Goal: Transaction & Acquisition: Obtain resource

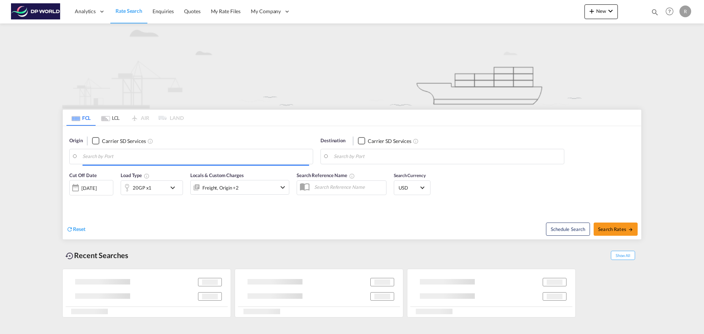
type input "[GEOGRAPHIC_DATA], ITSAL"
type input "[GEOGRAPHIC_DATA], [GEOGRAPHIC_DATA], USDET"
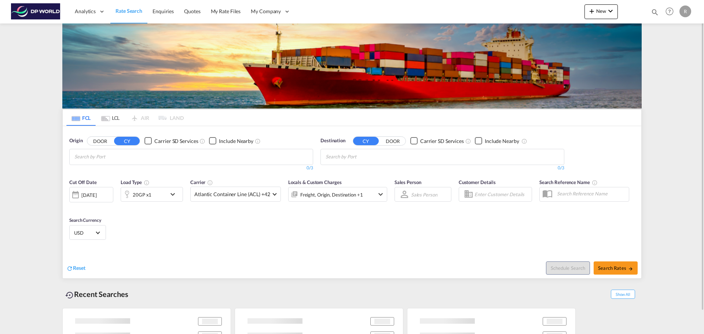
click at [158, 155] on md-chips at bounding box center [191, 156] width 243 height 15
click at [173, 158] on body "Analytics Dashboard Rate Search Enquiries Quotes My Rate Files My Company" at bounding box center [352, 167] width 704 height 334
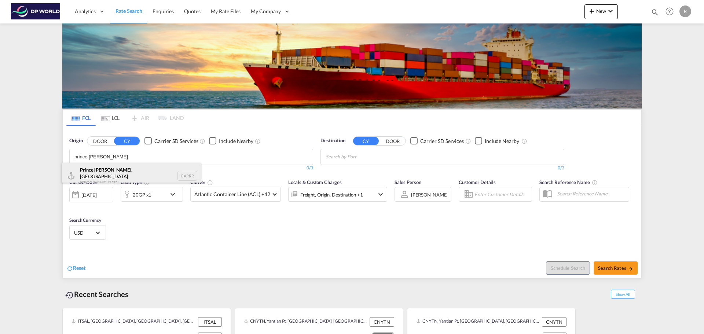
type input "prince rupert"
click at [132, 177] on div "Prince Rupert , BC Canada CAPRR" at bounding box center [131, 176] width 139 height 26
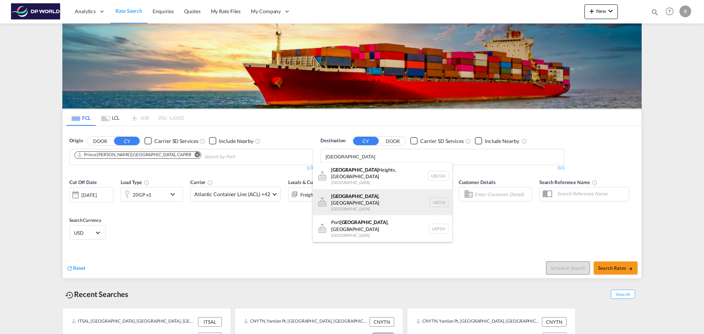
type input "Chicago"
click at [385, 192] on div "Chicago , IL United States USCHI" at bounding box center [382, 202] width 139 height 26
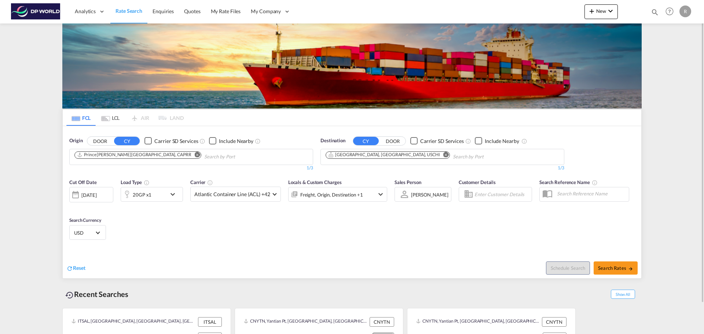
click at [168, 190] on md-icon "icon-chevron-down" at bounding box center [174, 194] width 12 height 9
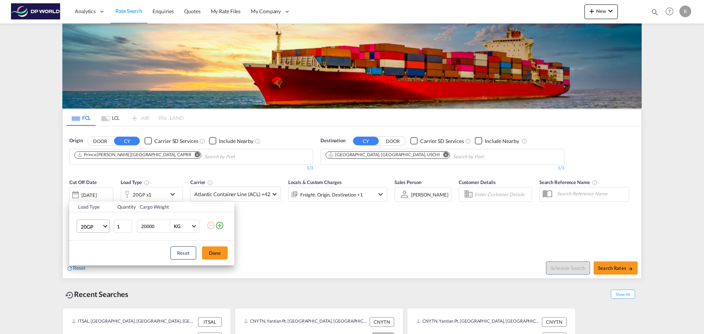
click at [104, 224] on span "Choose: \a20GP" at bounding box center [105, 226] width 4 height 4
click at [105, 257] on md-option "40HC" at bounding box center [100, 262] width 50 height 18
click at [96, 207] on th "Load Type" at bounding box center [91, 207] width 44 height 11
click at [96, 198] on div "Load Type Quantity Cargo Weight 40HC 1 20000 KG KG Load type addition is restri…" at bounding box center [352, 167] width 704 height 334
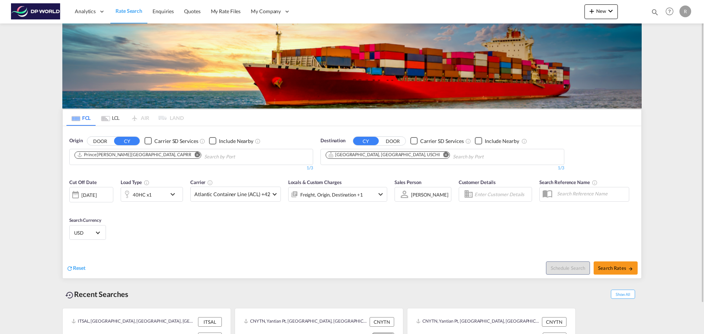
click at [93, 192] on div "[DATE]" at bounding box center [88, 195] width 15 height 7
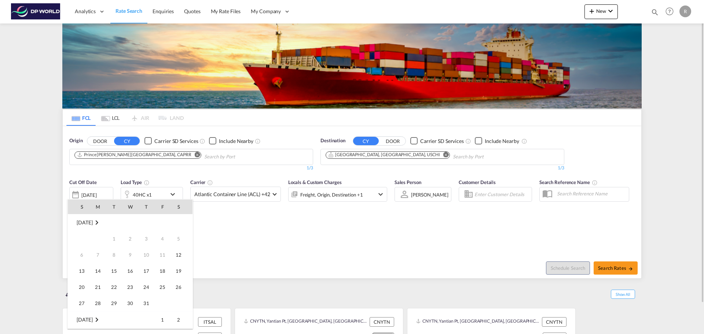
scroll to position [291, 0]
drag, startPoint x: 146, startPoint y: 283, endPoint x: 204, endPoint y: 308, distance: 63.1
click at [145, 284] on span "30" at bounding box center [146, 287] width 15 height 15
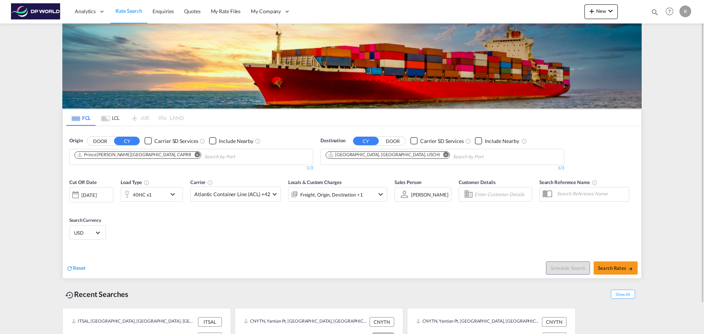
click at [210, 247] on div "Reset Schedule Search Search Rates" at bounding box center [352, 262] width 578 height 32
click at [223, 192] on span "Atlantic Container Line (ACL) +42" at bounding box center [232, 194] width 76 height 7
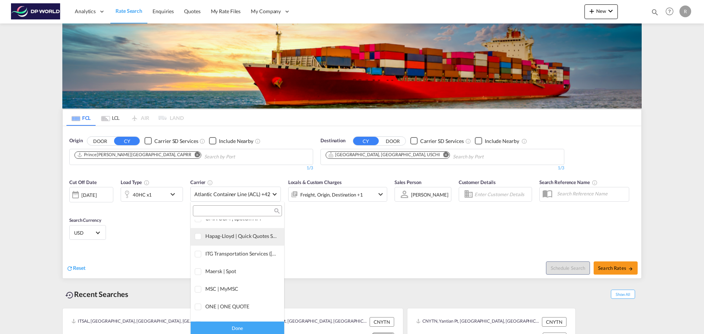
scroll to position [0, 0]
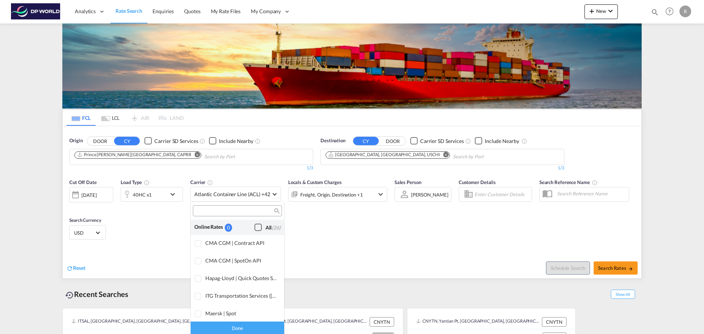
click at [258, 228] on div "Checkbox No Ink" at bounding box center [257, 227] width 7 height 7
click at [323, 222] on md-backdrop at bounding box center [352, 167] width 704 height 334
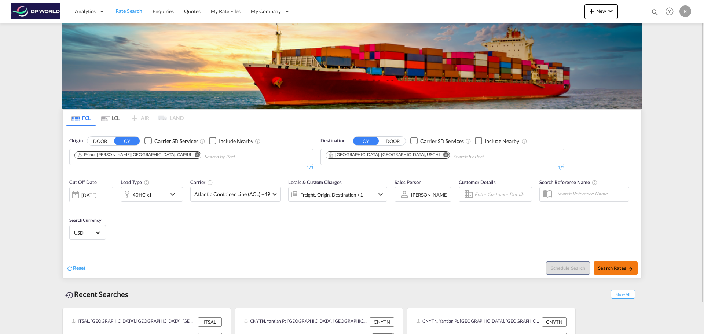
click at [618, 265] on span "Search Rates" at bounding box center [615, 268] width 35 height 6
type input "CAPRR to USCHI / 30 Oct 2025"
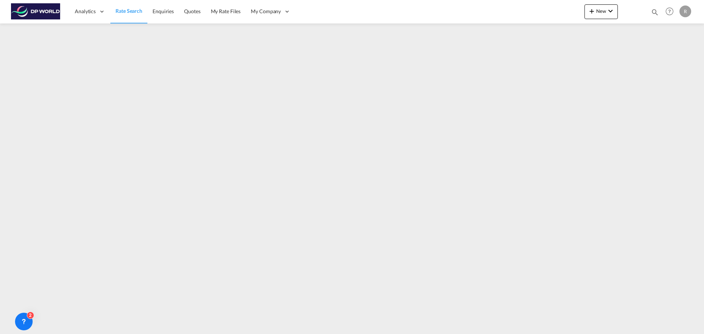
click at [124, 11] on span "Rate Search" at bounding box center [128, 11] width 27 height 6
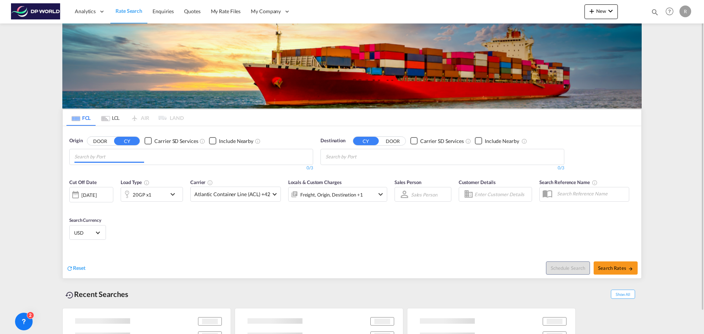
click at [181, 164] on md-chips at bounding box center [191, 156] width 243 height 15
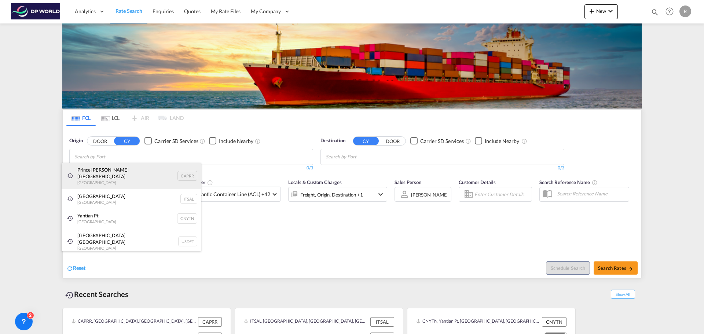
click at [122, 166] on div "Prince Rupert, BC Canada CAPRR" at bounding box center [131, 176] width 139 height 26
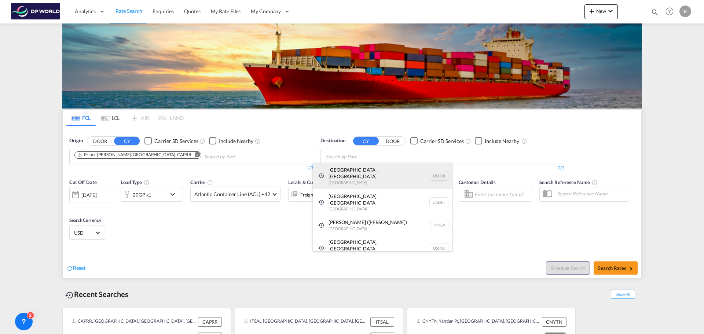
click at [369, 172] on div "Chicago, IL United States USCHI" at bounding box center [382, 176] width 139 height 26
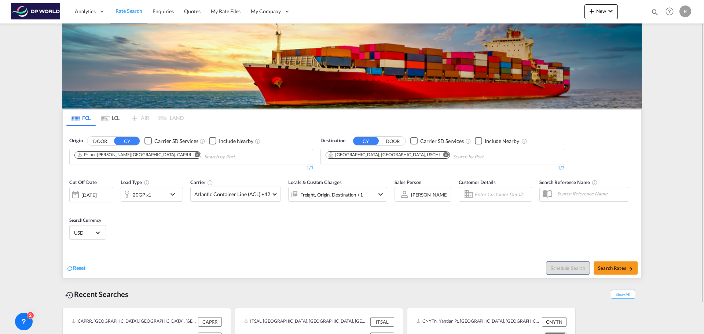
click at [96, 195] on div "[DATE]" at bounding box center [88, 195] width 15 height 7
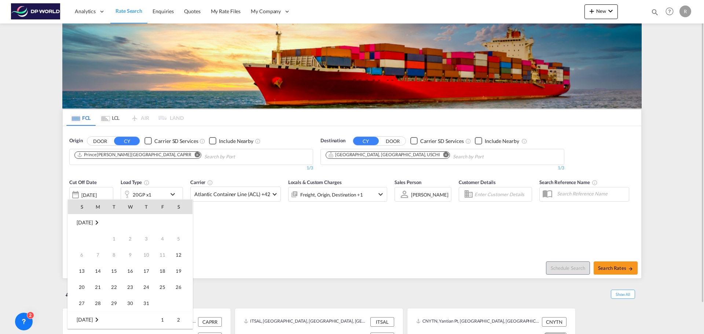
scroll to position [291, 0]
click at [114, 254] on span "14" at bounding box center [114, 254] width 15 height 15
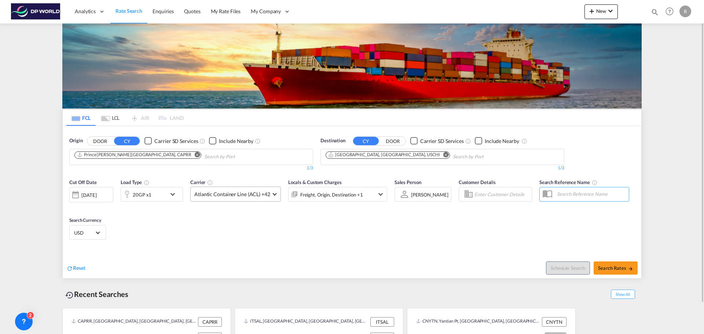
click at [221, 196] on span "Atlantic Container Line (ACL) +42" at bounding box center [232, 194] width 76 height 7
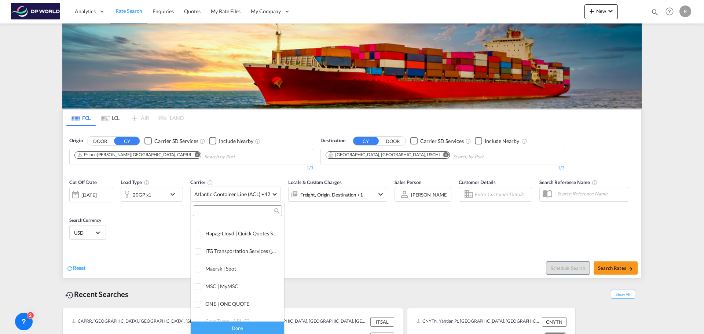
scroll to position [0, 0]
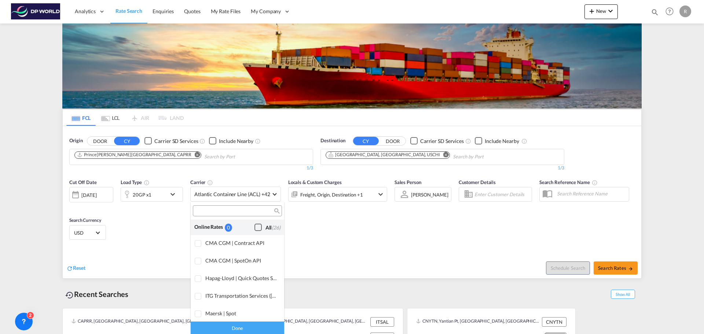
click at [254, 228] on div "Checkbox No Ink" at bounding box center [257, 227] width 7 height 7
click at [144, 193] on md-backdrop at bounding box center [352, 167] width 704 height 334
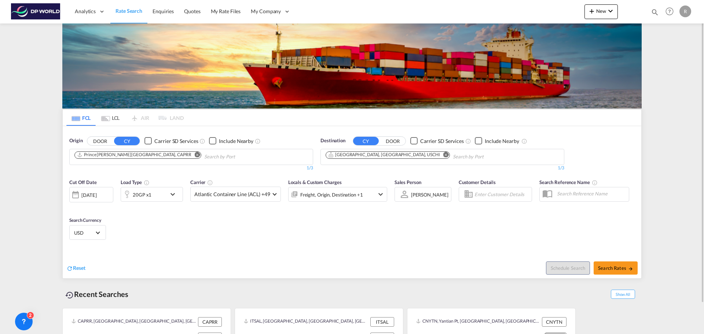
click at [156, 197] on div "20GP x1" at bounding box center [143, 194] width 45 height 15
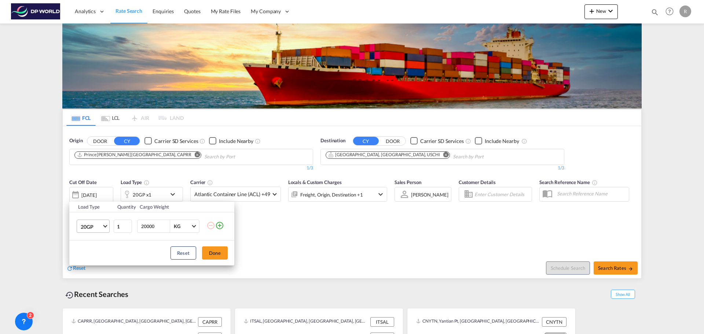
click at [94, 222] on md-select-value "20GP" at bounding box center [94, 226] width 29 height 12
click at [87, 260] on div "40HC" at bounding box center [88, 261] width 14 height 7
click at [225, 255] on button "Done" at bounding box center [215, 252] width 26 height 13
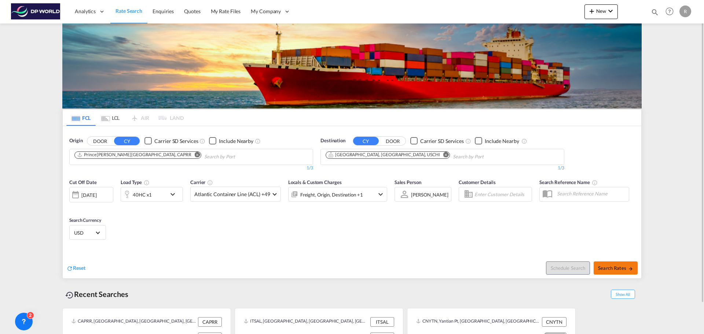
click at [630, 270] on md-icon "icon-arrow-right" at bounding box center [630, 268] width 5 height 5
type input "CAPRR to USCHI / 14 Oct 2025"
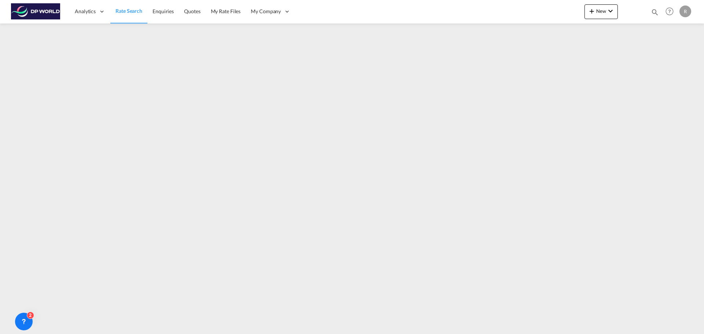
click at [132, 6] on link "Rate Search" at bounding box center [128, 12] width 37 height 24
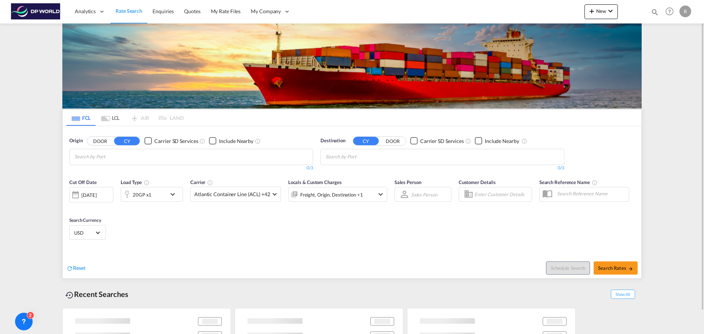
click at [121, 160] on input "Chips input." at bounding box center [109, 157] width 70 height 12
type input "t"
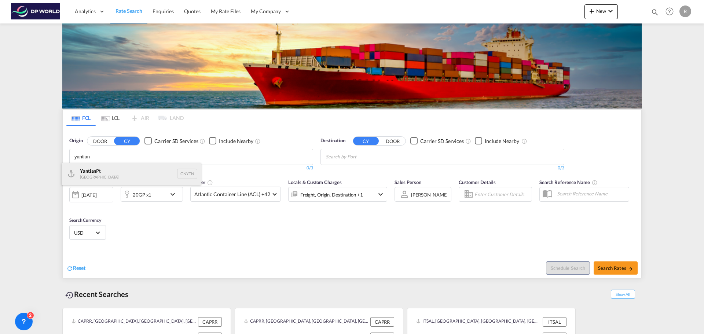
type input "yantian"
click at [130, 176] on div "Yantian Pt China CNYTN" at bounding box center [131, 174] width 139 height 22
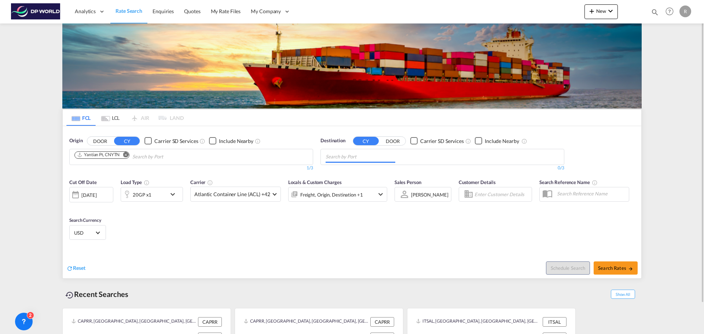
click at [369, 158] on input "Chips input." at bounding box center [361, 157] width 70 height 12
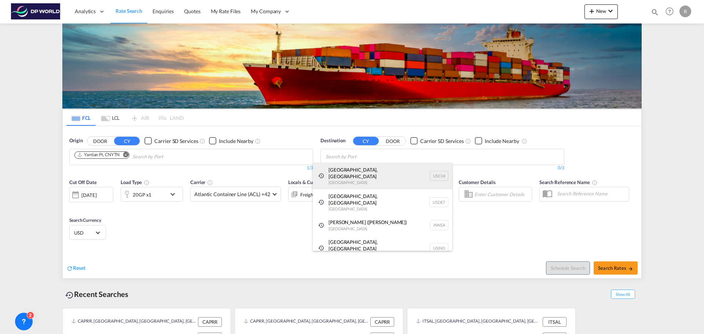
click at [353, 176] on div "Chicago, IL United States USCHI" at bounding box center [382, 176] width 139 height 26
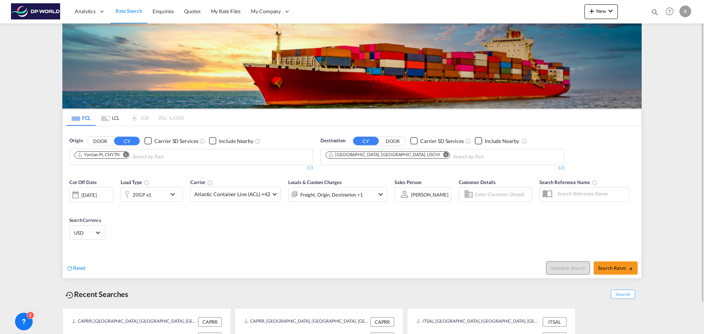
click at [96, 196] on div "[DATE]" at bounding box center [88, 195] width 15 height 7
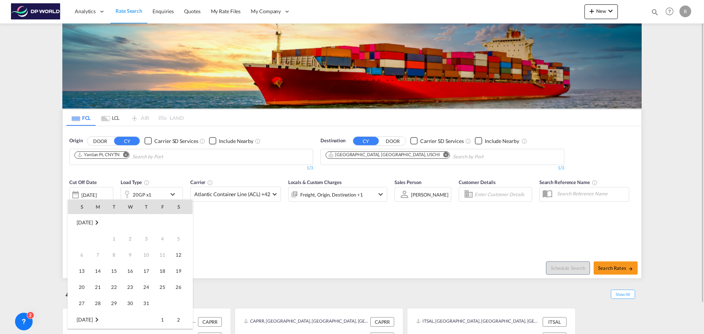
scroll to position [291, 0]
click at [145, 285] on span "30" at bounding box center [146, 287] width 15 height 15
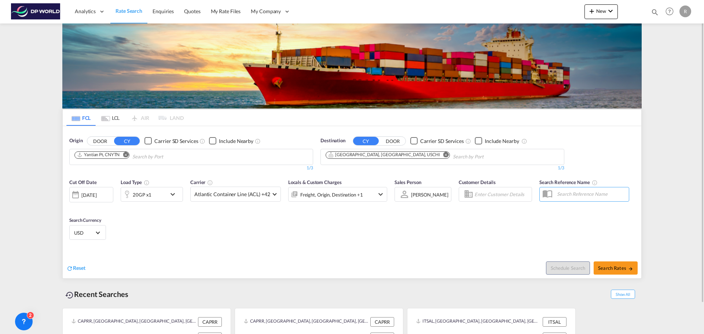
click at [154, 195] on div "20GP x1" at bounding box center [143, 194] width 45 height 15
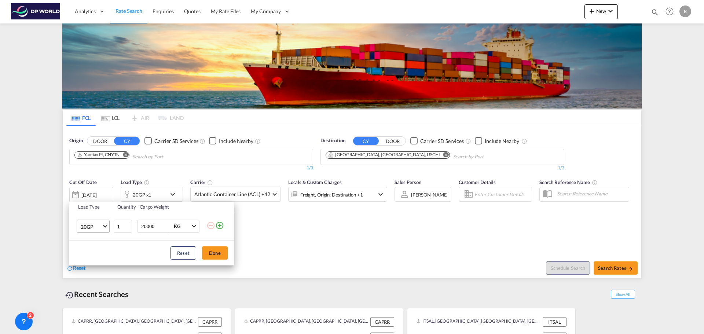
click at [87, 225] on span "20GP" at bounding box center [91, 226] width 21 height 7
click at [92, 261] on div "40HC" at bounding box center [88, 261] width 14 height 7
click at [219, 252] on button "Done" at bounding box center [215, 252] width 26 height 13
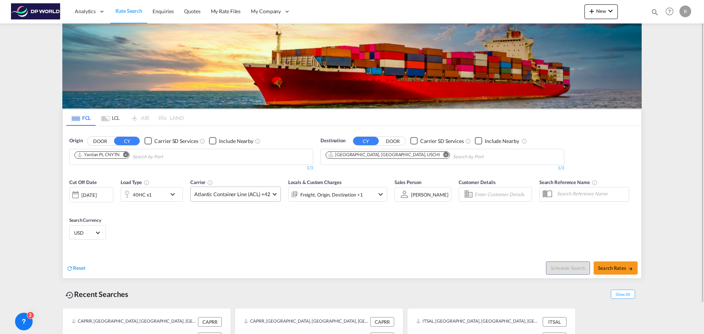
click at [263, 190] on md-select-value "Atlantic Container Line (ACL) +42" at bounding box center [236, 194] width 90 height 14
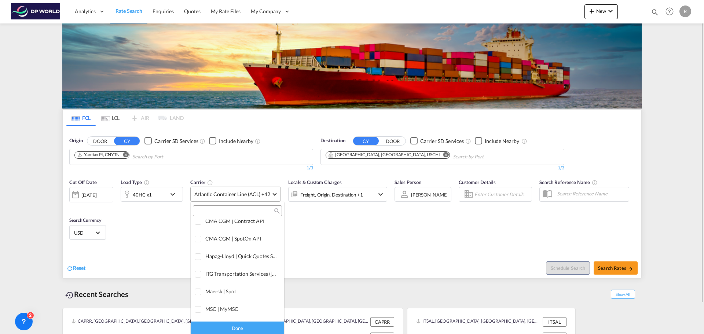
scroll to position [0, 0]
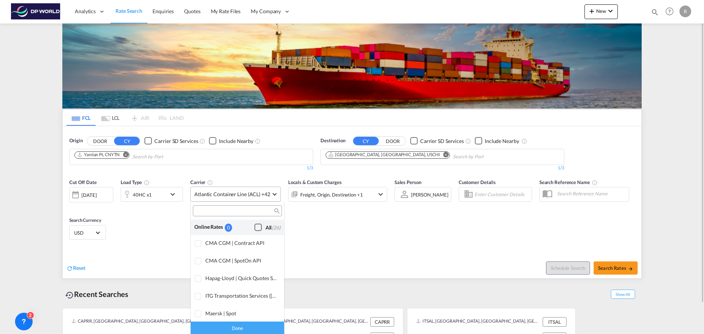
click at [254, 227] on div "Checkbox No Ink" at bounding box center [257, 227] width 7 height 7
click at [358, 225] on md-backdrop at bounding box center [352, 167] width 704 height 334
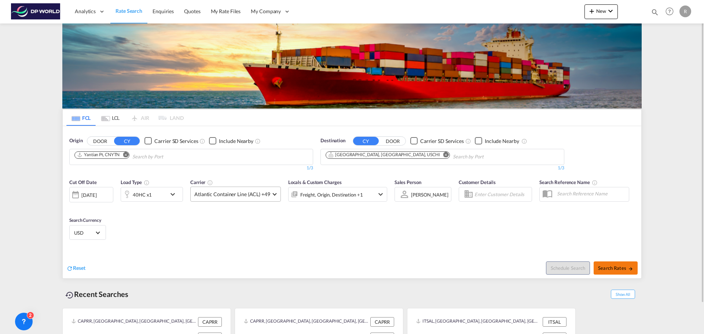
click at [611, 261] on button "Search Rates" at bounding box center [615, 267] width 44 height 13
type input "CNYTN to USCHI / 30 Oct 2025"
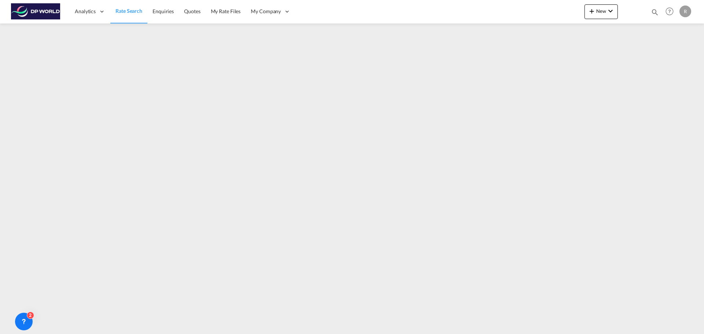
click at [133, 11] on span "Rate Search" at bounding box center [128, 11] width 27 height 6
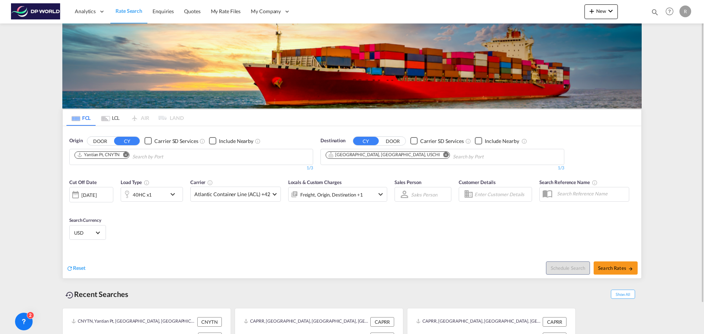
click at [166, 162] on md-autocomplete-wrap "Chips container. Use arrow keys to select chips." at bounding box center [167, 157] width 70 height 12
click at [87, 198] on div "[DATE]" at bounding box center [88, 195] width 15 height 7
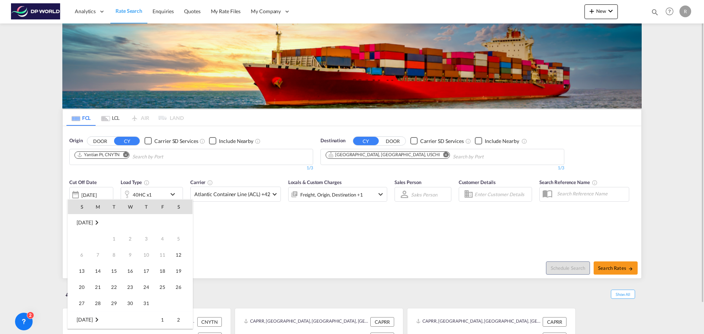
scroll to position [291, 0]
click at [114, 253] on span "14" at bounding box center [114, 254] width 15 height 15
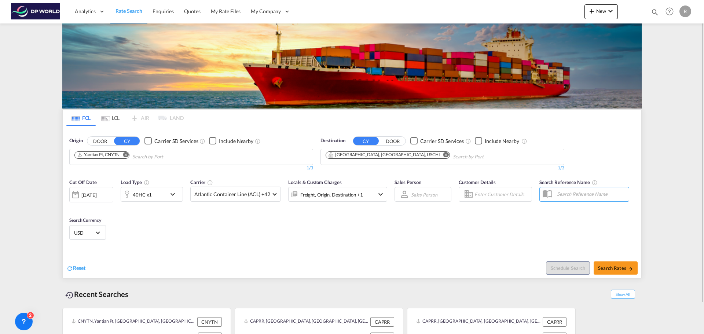
click at [217, 234] on div "Cut Off Date 14 Oct 2025 14/10/2025 Load Type 40HC x1 Carrier Atlantic Containe…" at bounding box center [352, 210] width 578 height 71
click at [204, 196] on span "Atlantic Container Line (ACL) +42" at bounding box center [232, 194] width 76 height 7
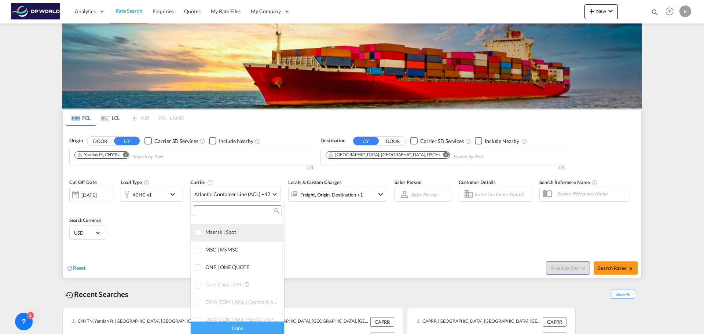
scroll to position [0, 0]
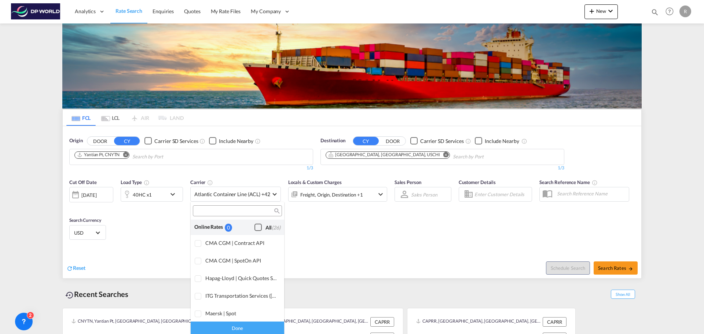
click at [254, 227] on div "Checkbox No Ink" at bounding box center [257, 227] width 7 height 7
click at [328, 210] on md-backdrop at bounding box center [352, 167] width 704 height 334
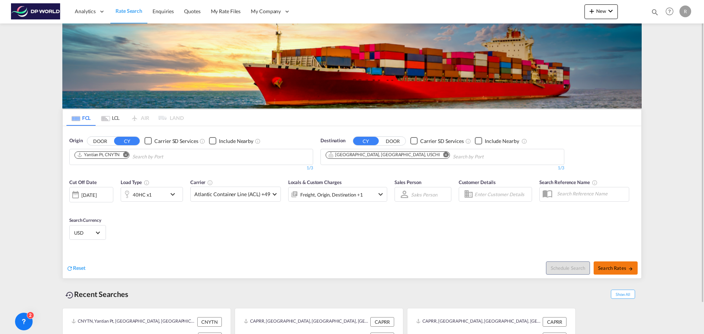
click at [623, 274] on button "Search Rates" at bounding box center [615, 267] width 44 height 13
type input "CNYTN to USCHI / 14 Oct 2025"
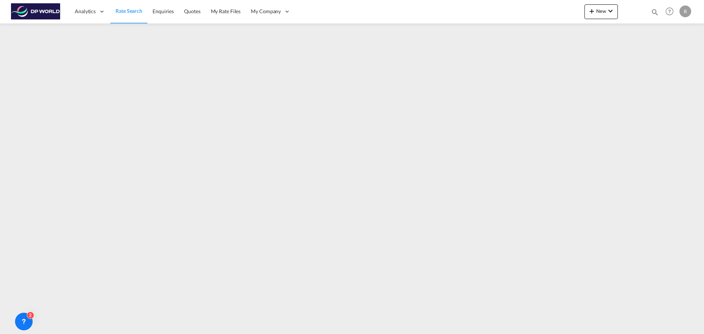
click at [128, 13] on span "Rate Search" at bounding box center [128, 11] width 27 height 6
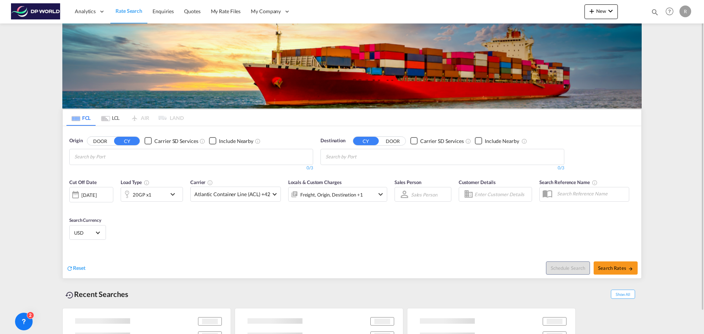
click at [117, 154] on input "Chips input." at bounding box center [109, 157] width 70 height 12
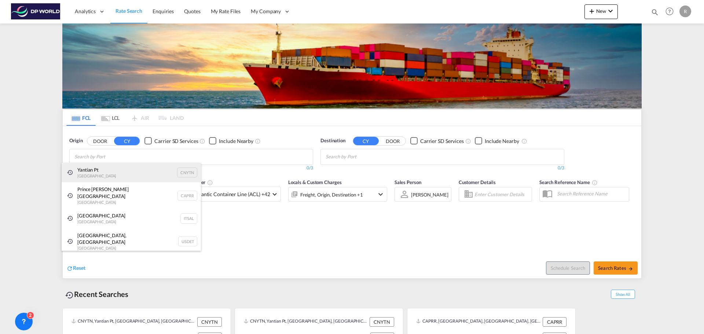
click at [125, 173] on div "Yantian Pt China CNYTN" at bounding box center [131, 173] width 139 height 20
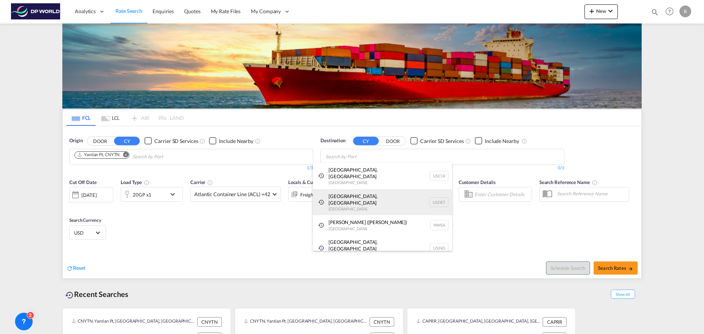
click at [353, 191] on div "Detroit, MI United States USDET" at bounding box center [382, 202] width 139 height 26
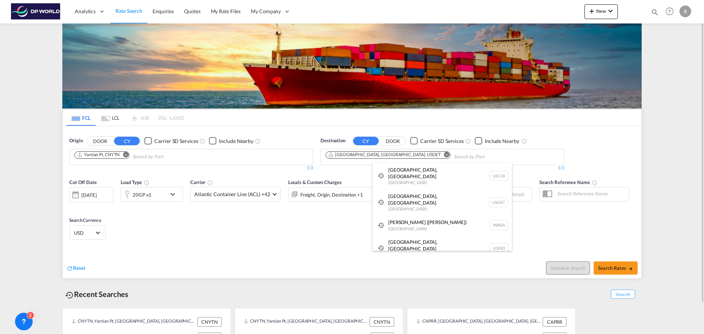
drag, startPoint x: 172, startPoint y: 218, endPoint x: 159, endPoint y: 201, distance: 21.3
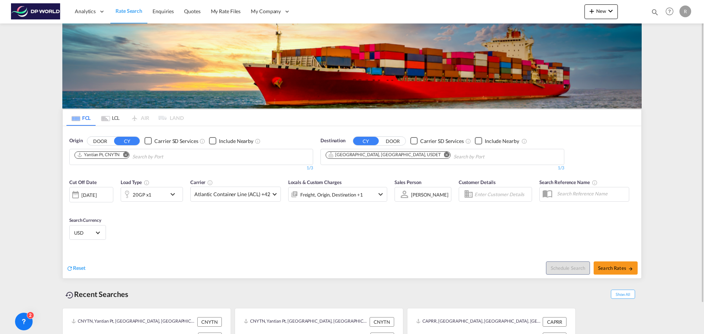
click at [159, 201] on div "20GP x1" at bounding box center [143, 194] width 45 height 15
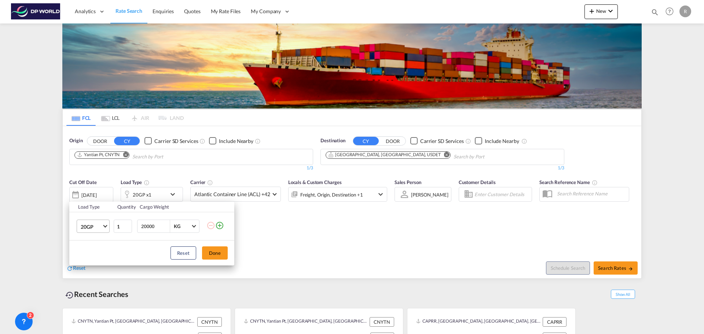
click at [93, 227] on span "20GP" at bounding box center [91, 226] width 21 height 7
click at [93, 261] on div "40HC" at bounding box center [88, 261] width 14 height 7
click at [229, 255] on div "Reset Done" at bounding box center [151, 252] width 165 height 25
click at [222, 255] on button "Done" at bounding box center [215, 252] width 26 height 13
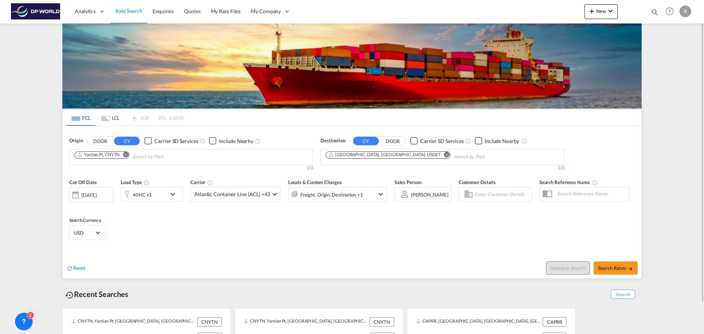
click at [96, 198] on div "[DATE]" at bounding box center [88, 195] width 15 height 7
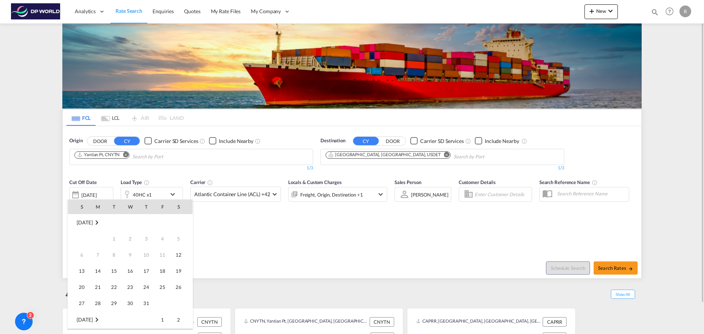
scroll to position [291, 0]
click at [115, 249] on span "14" at bounding box center [114, 254] width 15 height 15
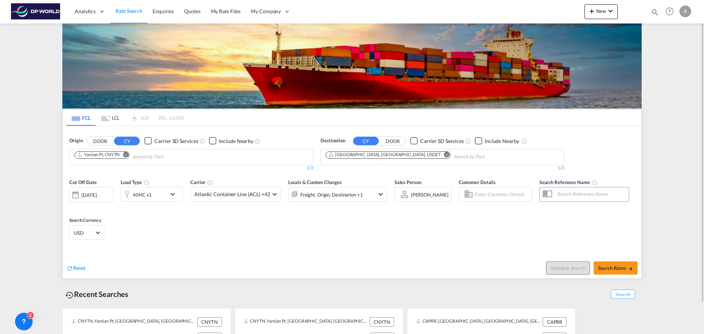
click at [293, 243] on div "Cut Off Date 14 Oct 2025 14/10/2025 Load Type 40HC x1 Carrier Atlantic Containe…" at bounding box center [352, 210] width 578 height 71
click at [620, 269] on span "Search Rates" at bounding box center [615, 268] width 35 height 6
type input "CNYTN to USDET / 14 Oct 2025"
